Goal: Task Accomplishment & Management: Manage account settings

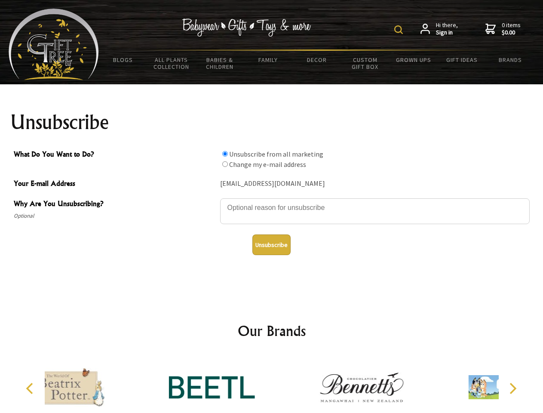
click at [400, 30] on img at bounding box center [398, 29] width 9 height 9
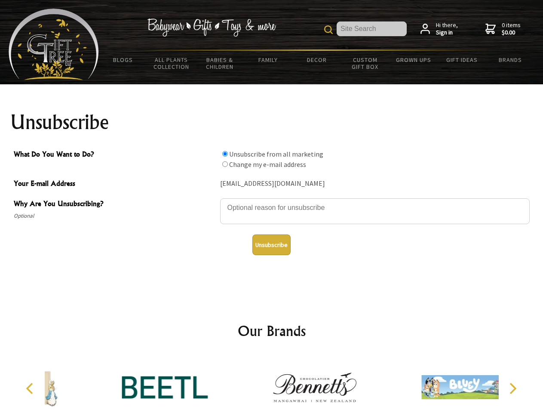
click at [272, 201] on textarea "Why Are You Unsubscribing?" at bounding box center [374, 211] width 309 height 26
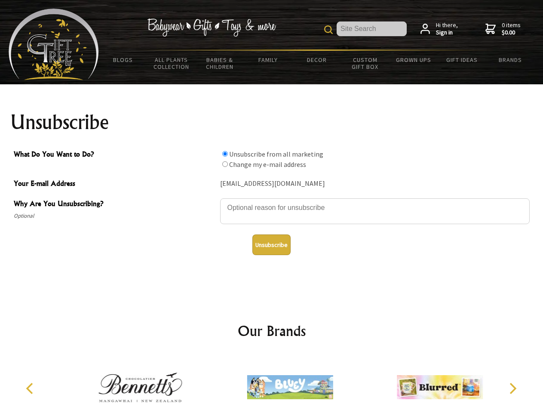
click at [225, 153] on input "What Do You Want to Do?" at bounding box center [225, 154] width 6 height 6
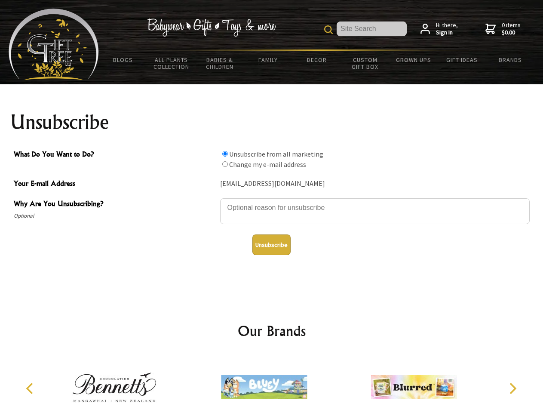
click at [225, 164] on input "What Do You Want to Do?" at bounding box center [225, 164] width 6 height 6
radio input "true"
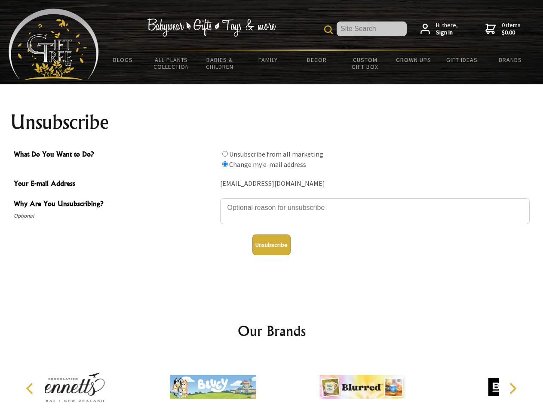
click at [271, 245] on button "Unsubscribe" at bounding box center [271, 244] width 38 height 21
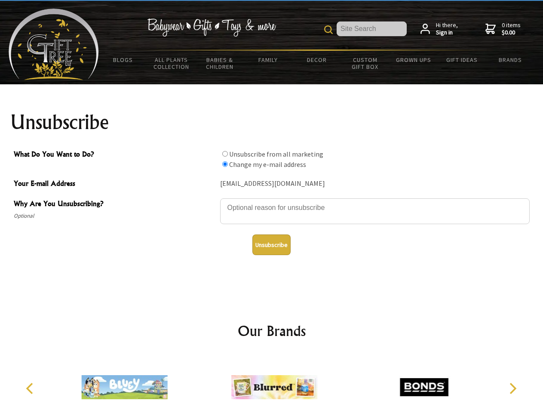
click at [31, 388] on icon "Previous" at bounding box center [30, 387] width 11 height 11
click at [512, 388] on icon "Next" at bounding box center [511, 387] width 11 height 11
